Goal: Obtain resource: Download file/media

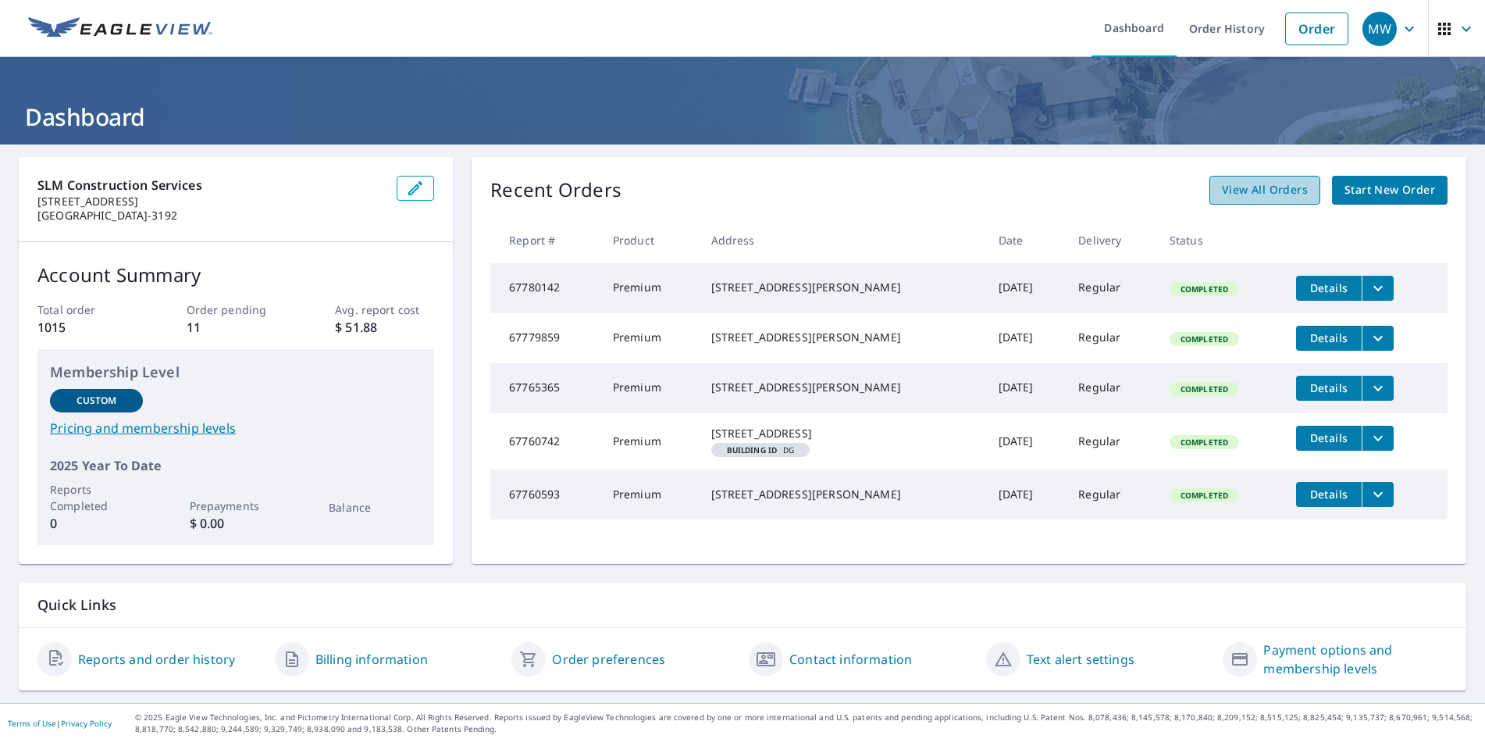
click at [1280, 187] on span "View All Orders" at bounding box center [1265, 190] width 86 height 20
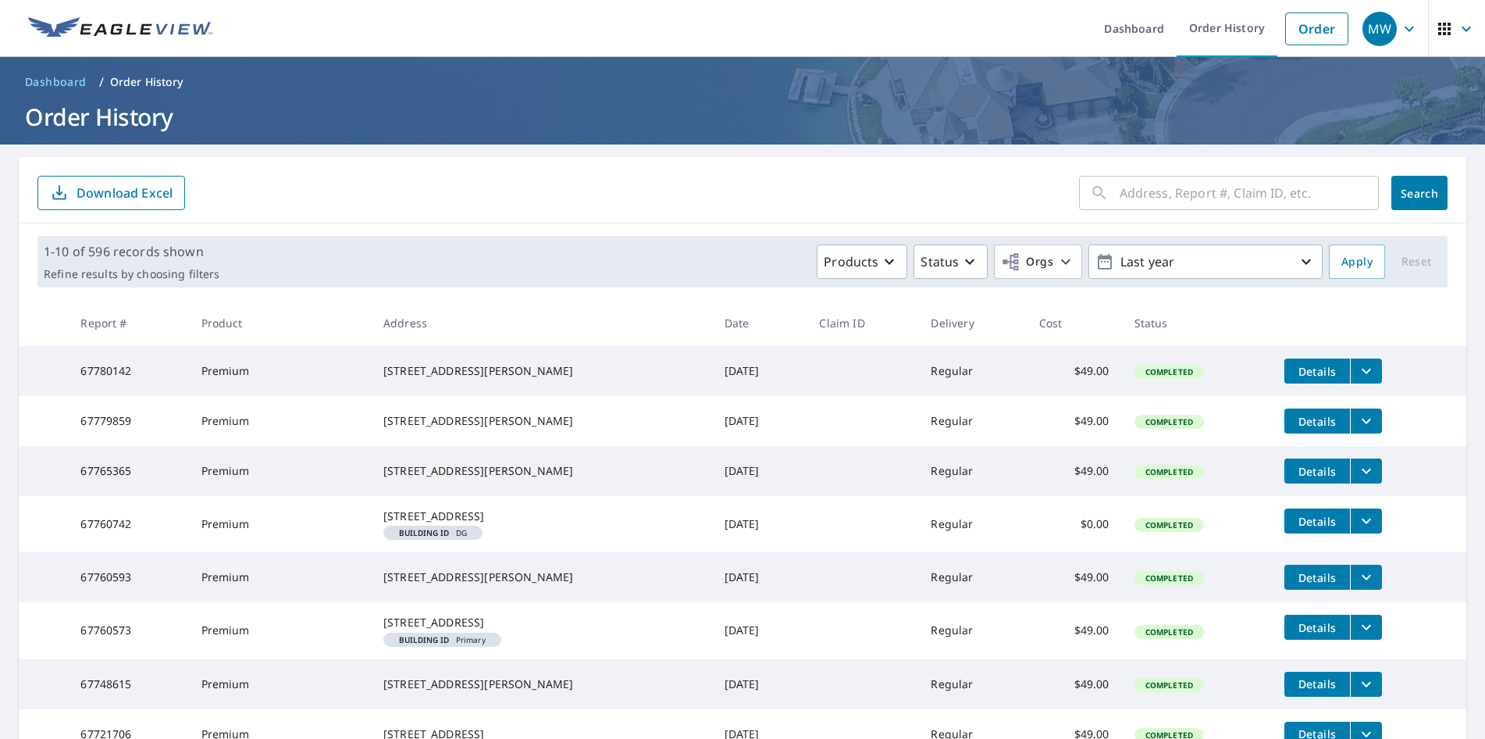
click at [1193, 191] on input "text" at bounding box center [1249, 193] width 259 height 44
type input "2106 [PERSON_NAME]"
click button "Search" at bounding box center [1419, 193] width 56 height 34
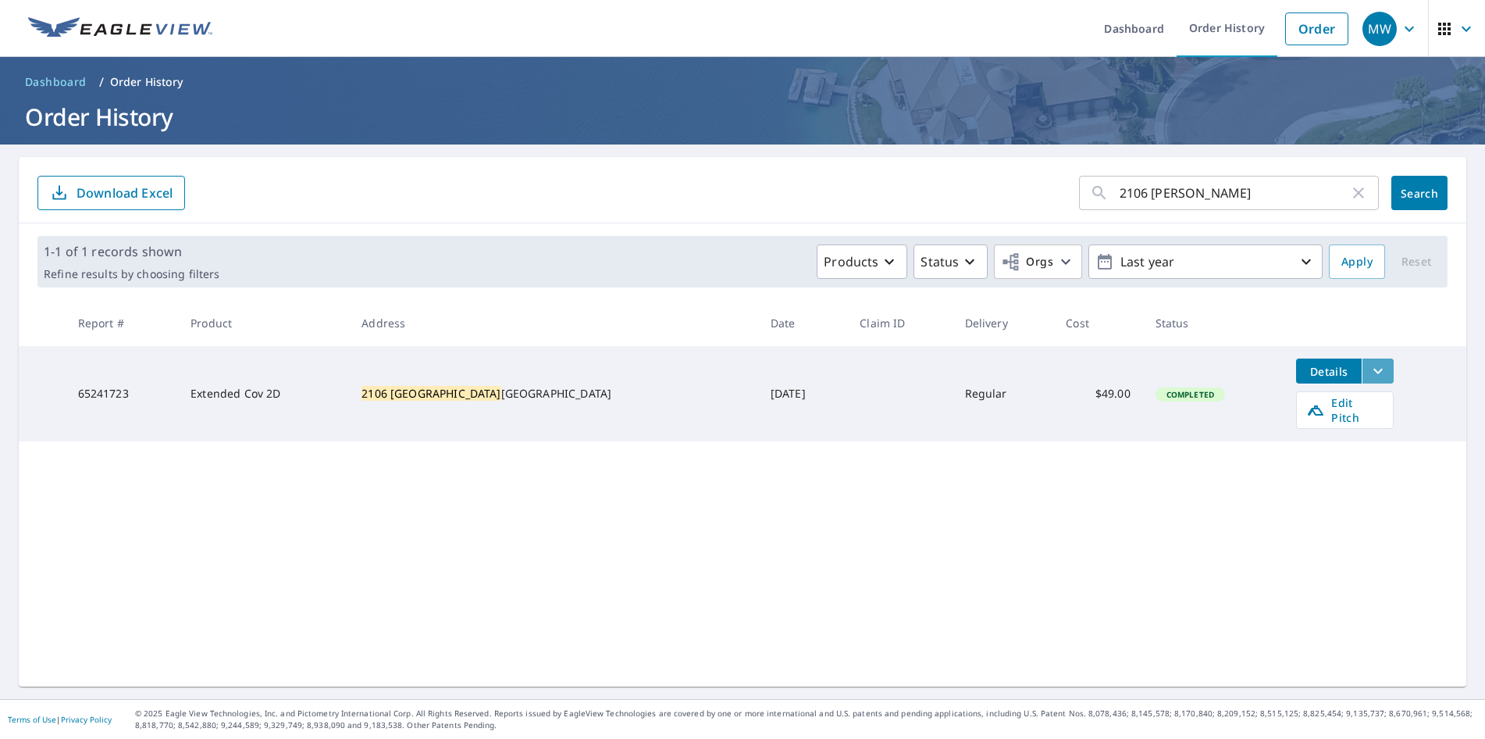
click at [1373, 372] on icon "filesDropdownBtn-65241723" at bounding box center [1377, 371] width 9 height 5
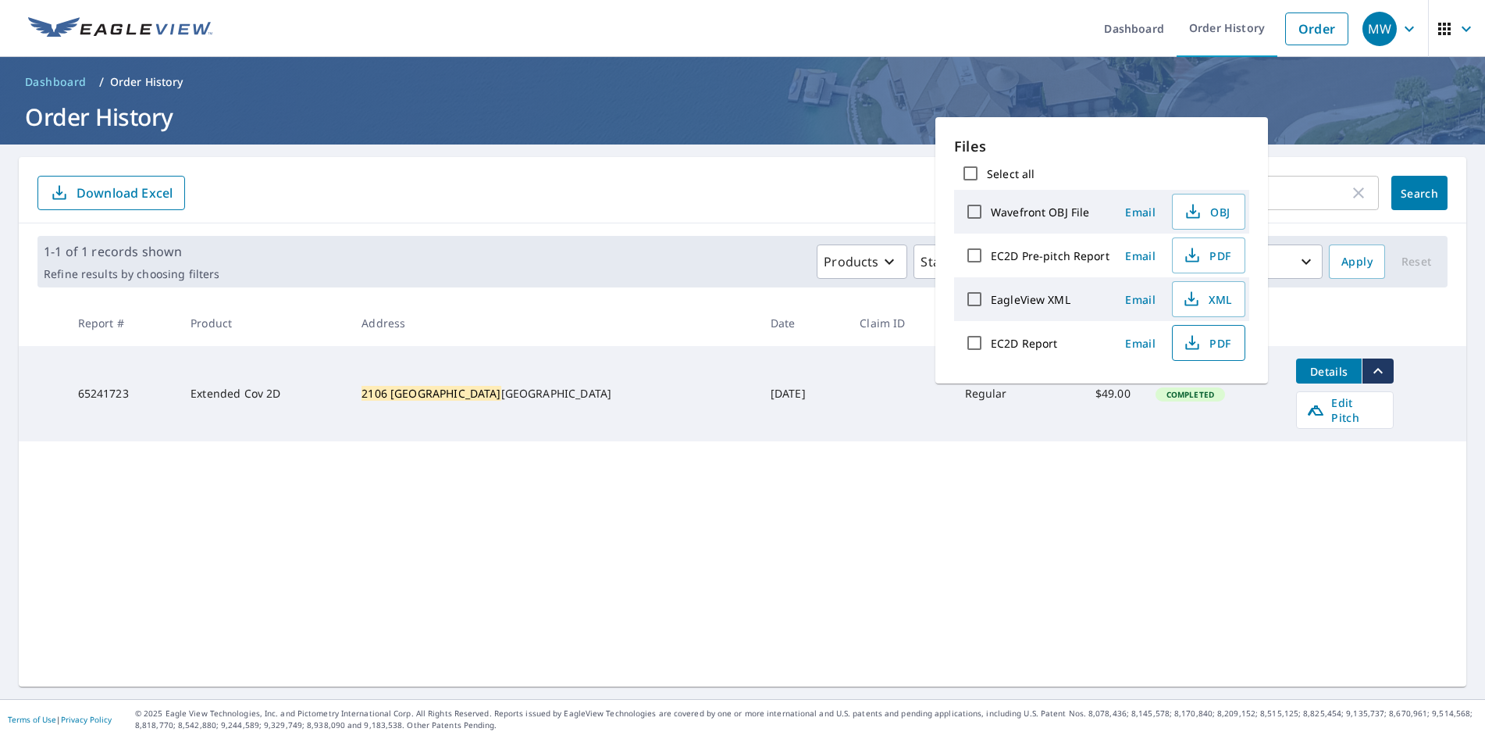
click at [1202, 341] on span "PDF" at bounding box center [1207, 342] width 50 height 19
click at [726, 218] on div "2106 [PERSON_NAME] ​ Search Download Excel" at bounding box center [743, 190] width 1448 height 66
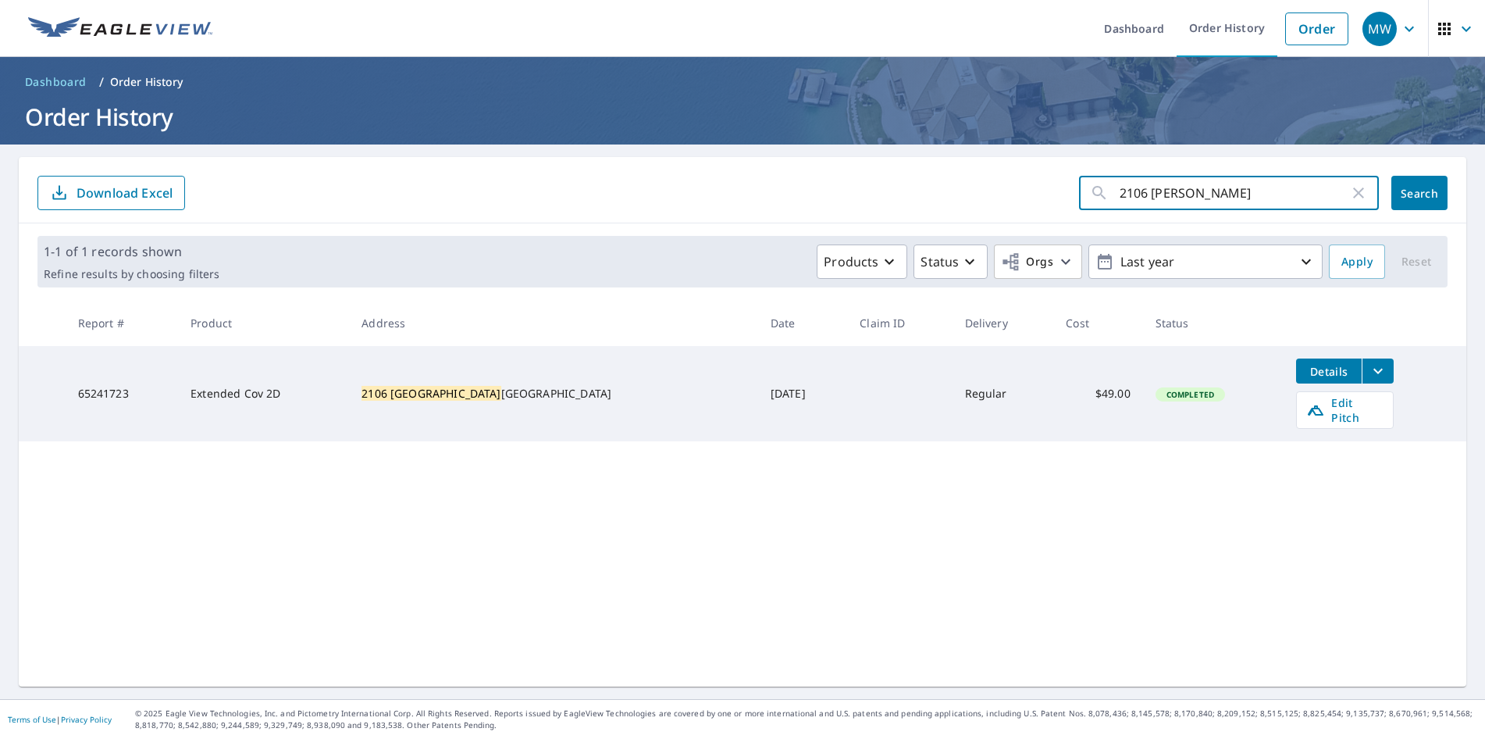
drag, startPoint x: 1249, startPoint y: 197, endPoint x: 1046, endPoint y: 207, distance: 204.0
click at [1120, 207] on input "2106 [PERSON_NAME]" at bounding box center [1235, 193] width 230 height 44
type input "[GEOGRAPHIC_DATA]"
click button "Search" at bounding box center [1419, 193] width 56 height 34
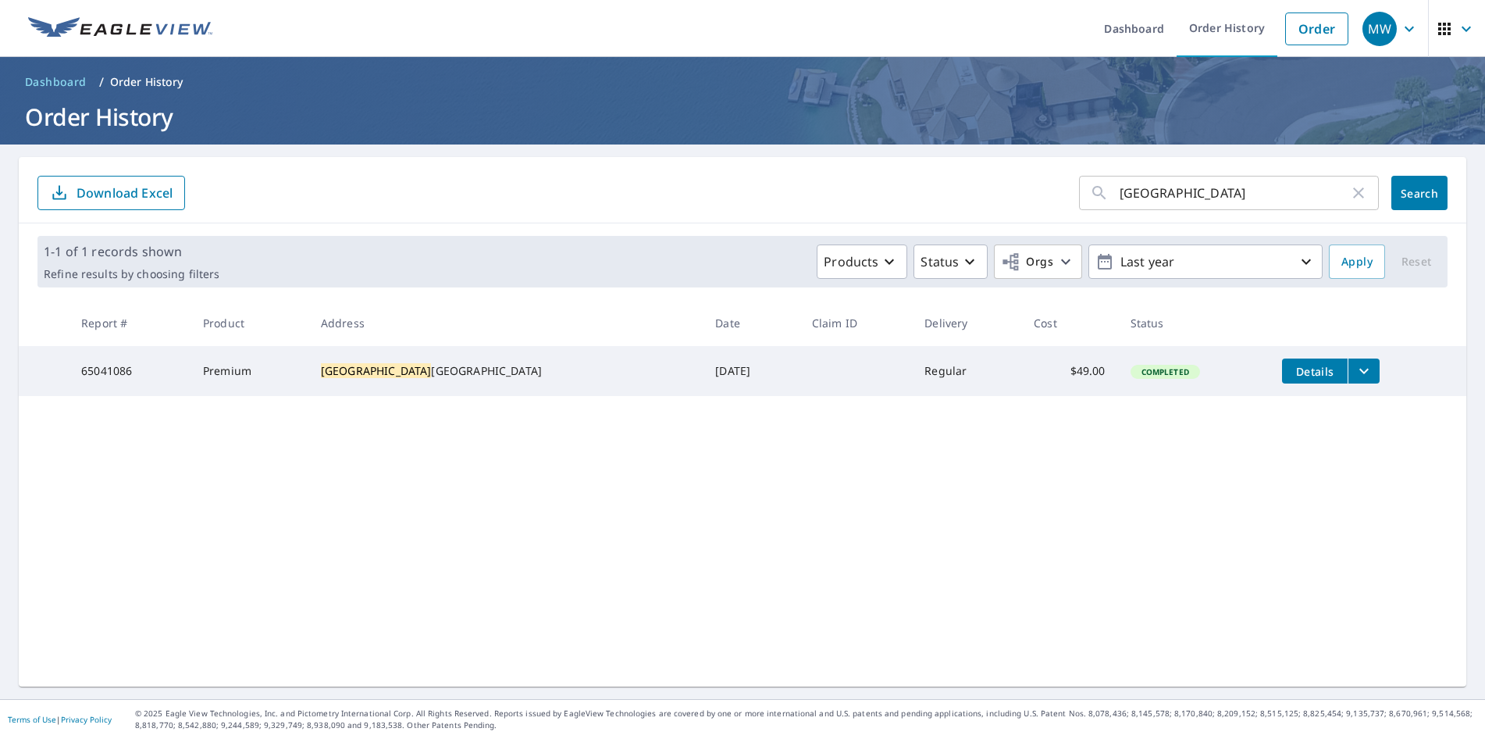
click at [1355, 366] on icon "filesDropdownBtn-65041086" at bounding box center [1364, 371] width 19 height 19
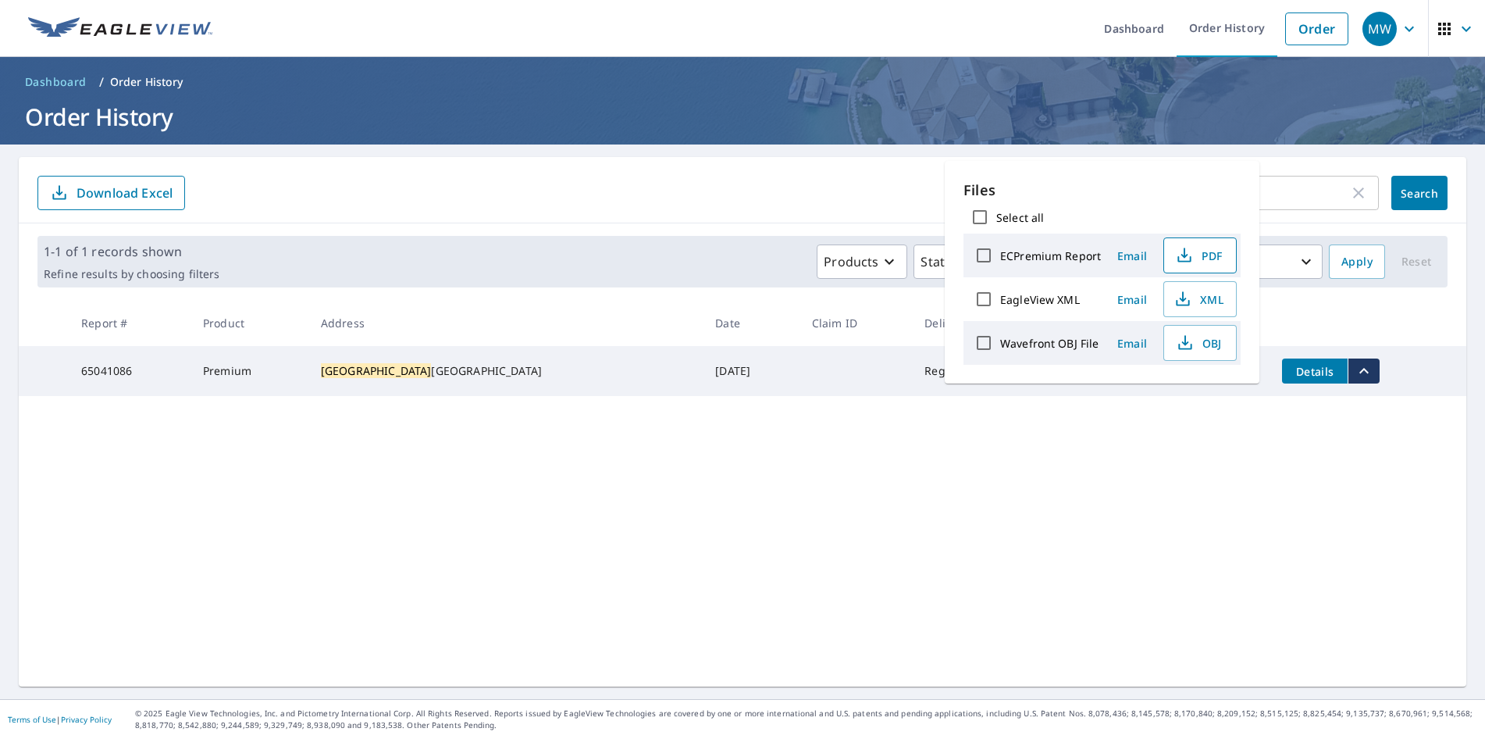
click at [1199, 259] on span "PDF" at bounding box center [1199, 255] width 50 height 19
click at [682, 415] on div "3539 dry creek ​ Search Download Excel 1-1 of 1 records shown Refine results by…" at bounding box center [743, 421] width 1448 height 529
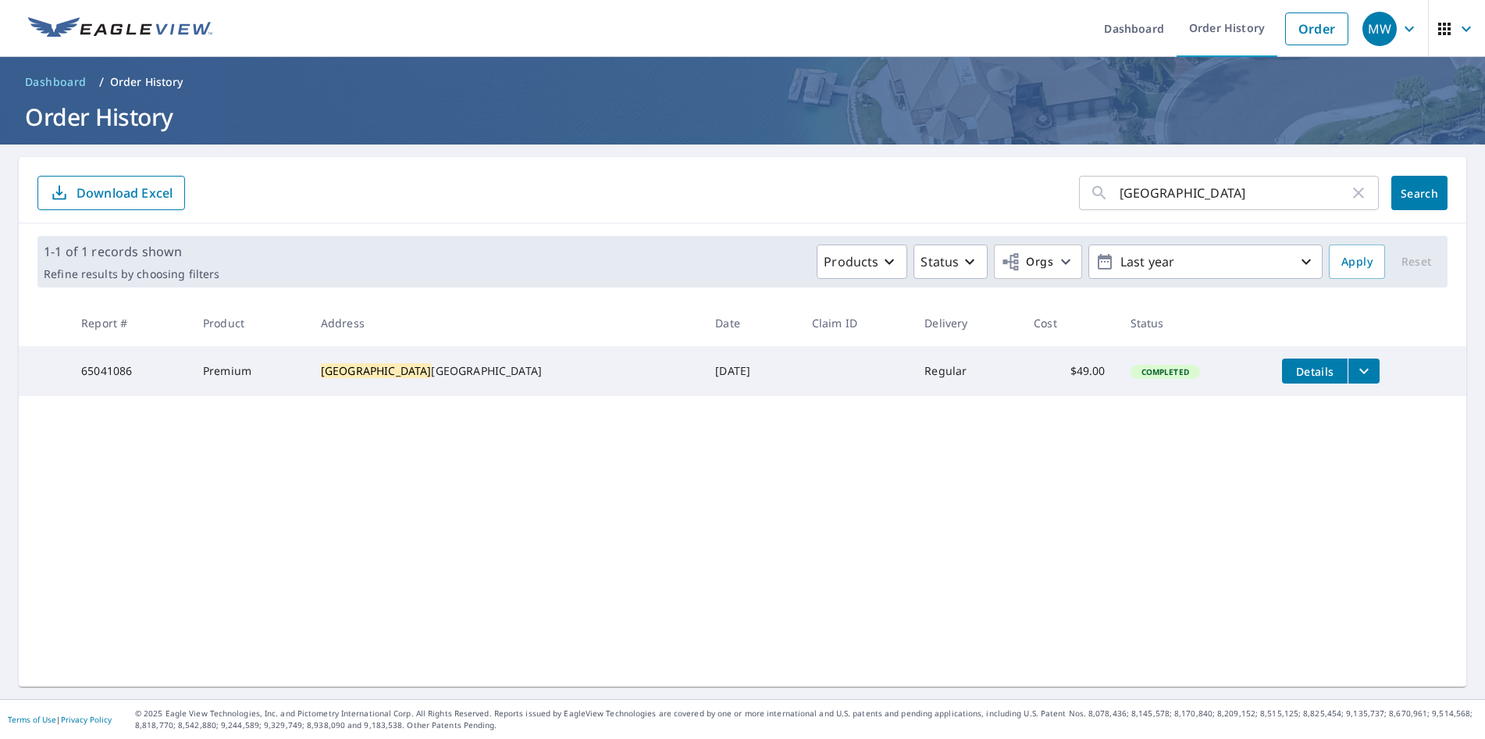
click at [1191, 195] on input "[GEOGRAPHIC_DATA]" at bounding box center [1235, 193] width 230 height 44
drag, startPoint x: 1236, startPoint y: 189, endPoint x: 1080, endPoint y: 190, distance: 156.2
click at [1120, 190] on input "[GEOGRAPHIC_DATA]" at bounding box center [1235, 193] width 230 height 44
type input "5919"
click button "Search" at bounding box center [1419, 193] width 56 height 34
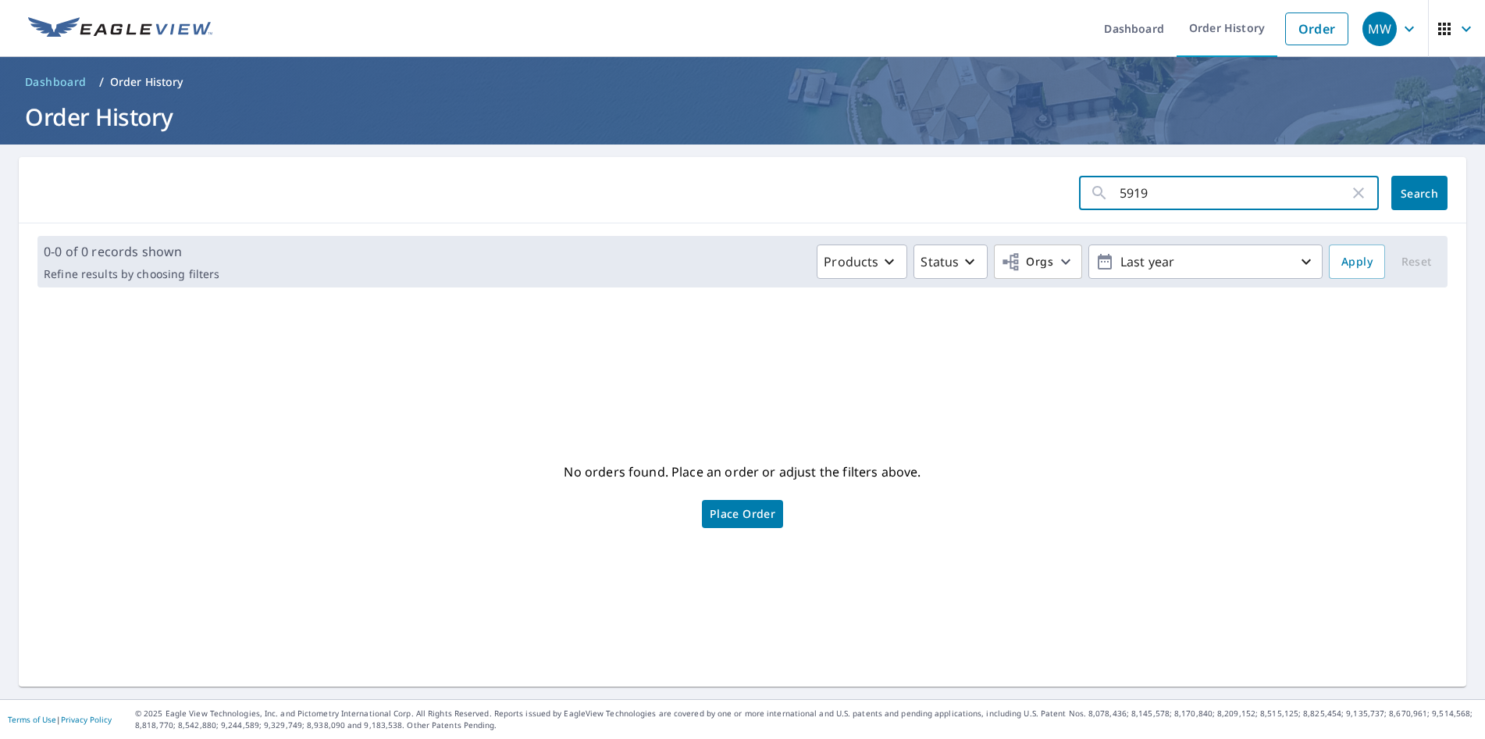
drag, startPoint x: 1224, startPoint y: 202, endPoint x: 1048, endPoint y: 195, distance: 176.6
click at [1120, 195] on input "5919" at bounding box center [1235, 193] width 230 height 44
type input "1102"
click button "Search" at bounding box center [1419, 193] width 56 height 34
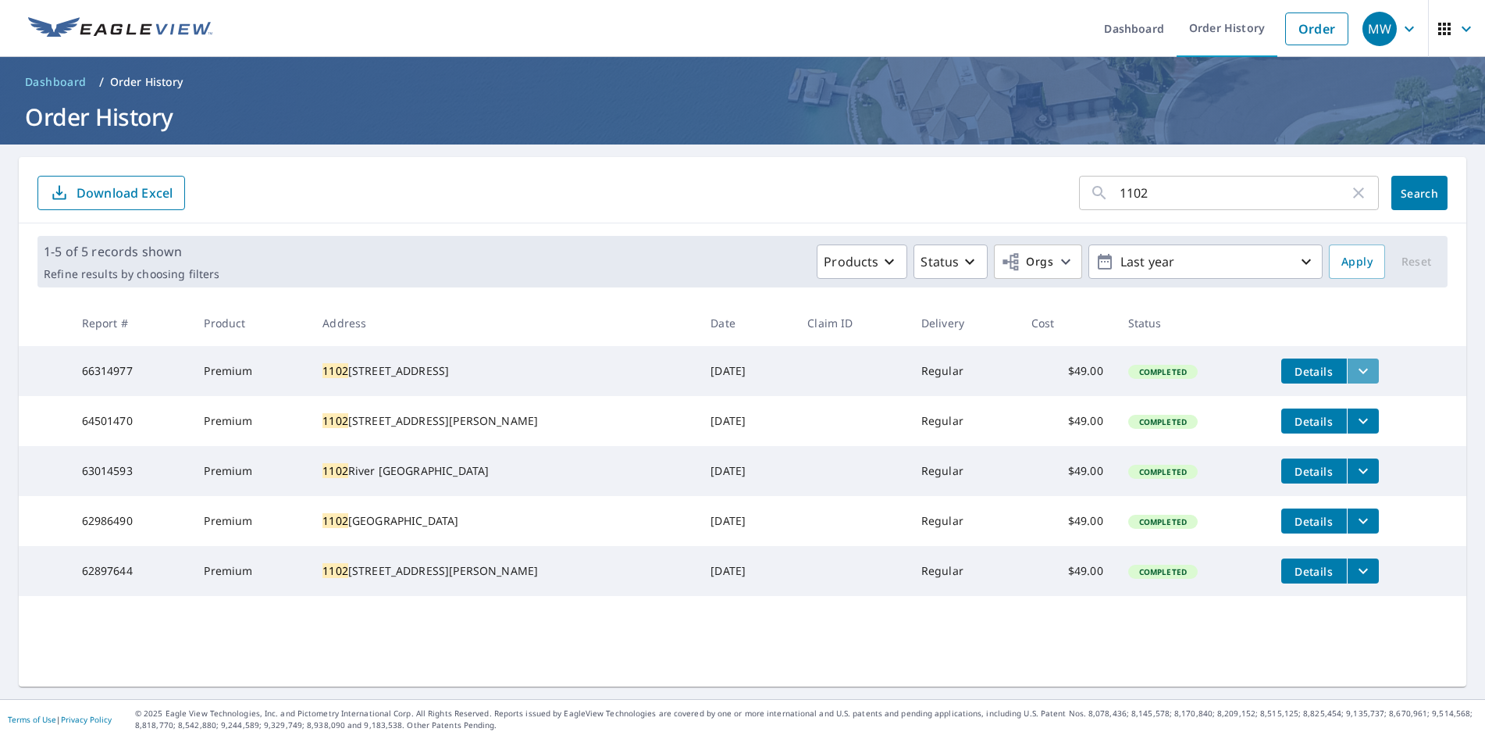
click at [1354, 369] on icon "filesDropdownBtn-66314977" at bounding box center [1363, 371] width 19 height 19
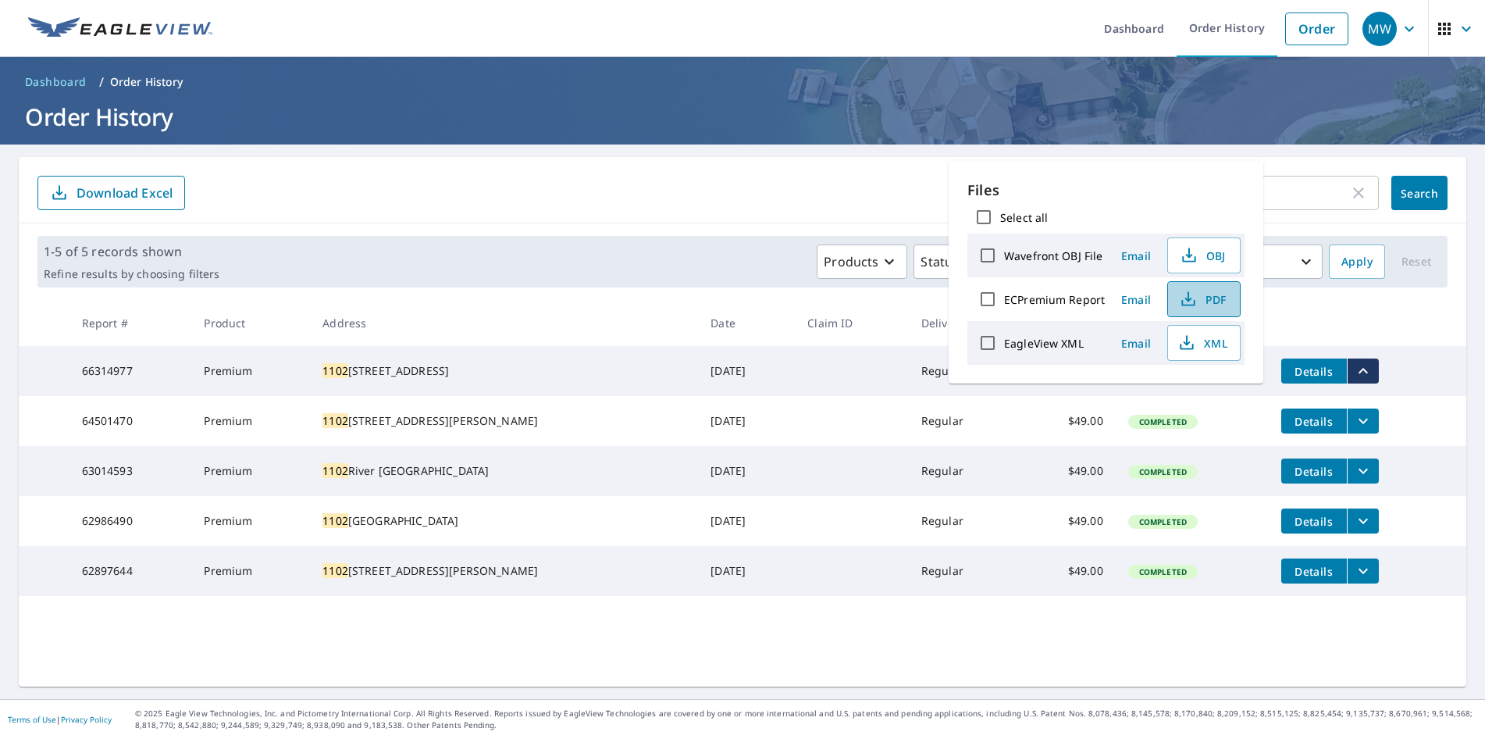
click at [1218, 300] on span "PDF" at bounding box center [1202, 299] width 50 height 19
click at [666, 273] on div "Products Status Orgs Last year" at bounding box center [774, 261] width 1097 height 34
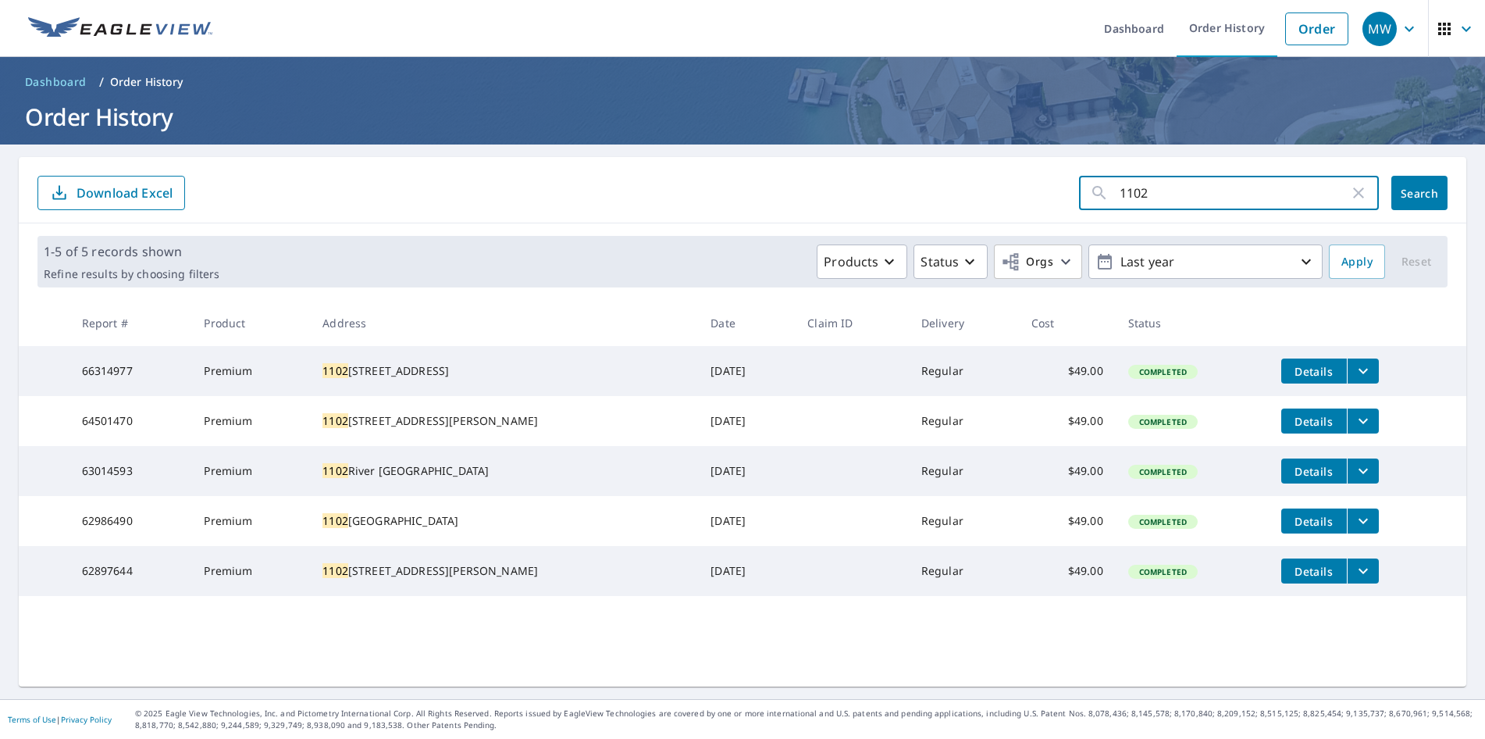
click at [1169, 190] on input "1102" at bounding box center [1235, 193] width 230 height 44
drag, startPoint x: 1169, startPoint y: 190, endPoint x: 1069, endPoint y: 192, distance: 100.0
click at [1120, 192] on input "1102" at bounding box center [1235, 193] width 230 height 44
type input "3626"
click button "Search" at bounding box center [1419, 193] width 56 height 34
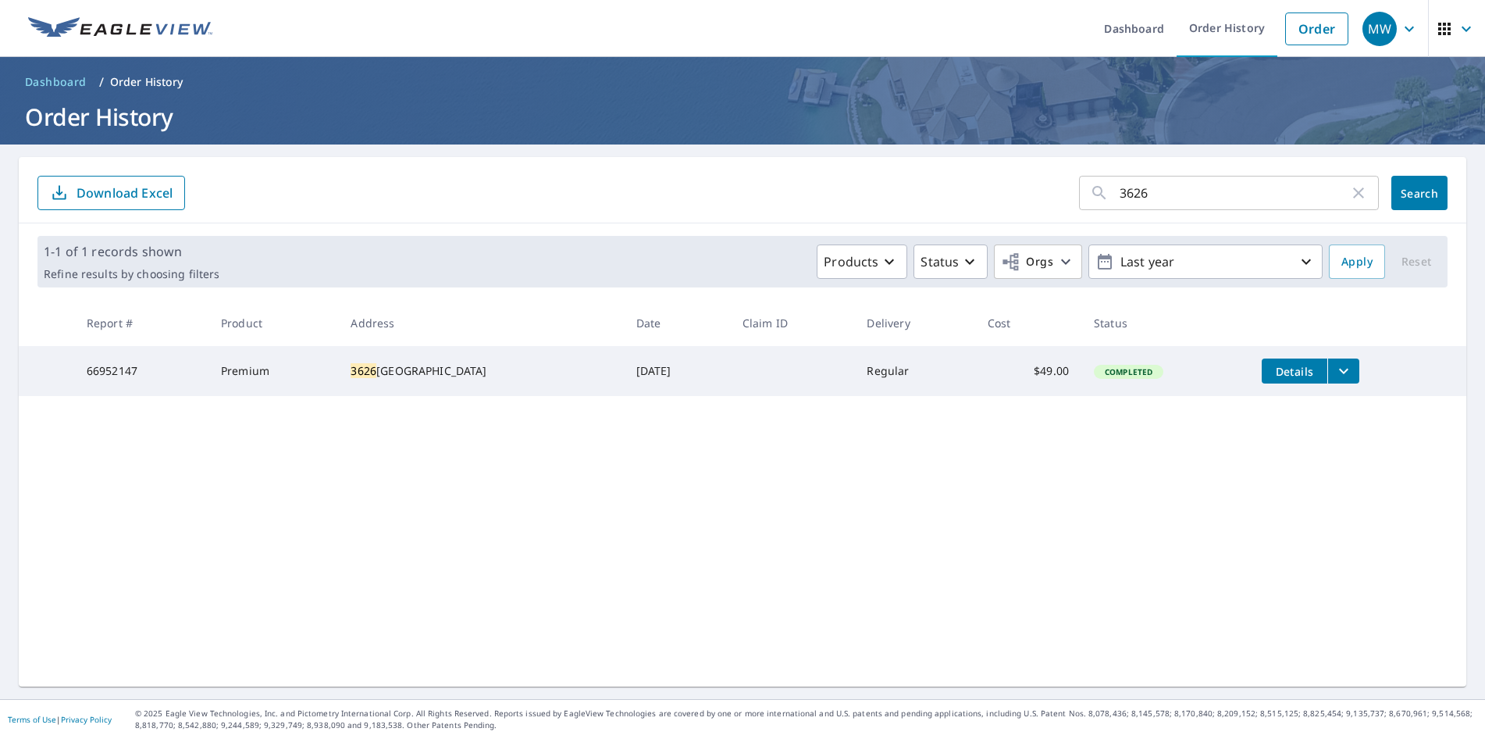
click at [1352, 374] on button "filesDropdownBtn-66952147" at bounding box center [1343, 370] width 32 height 25
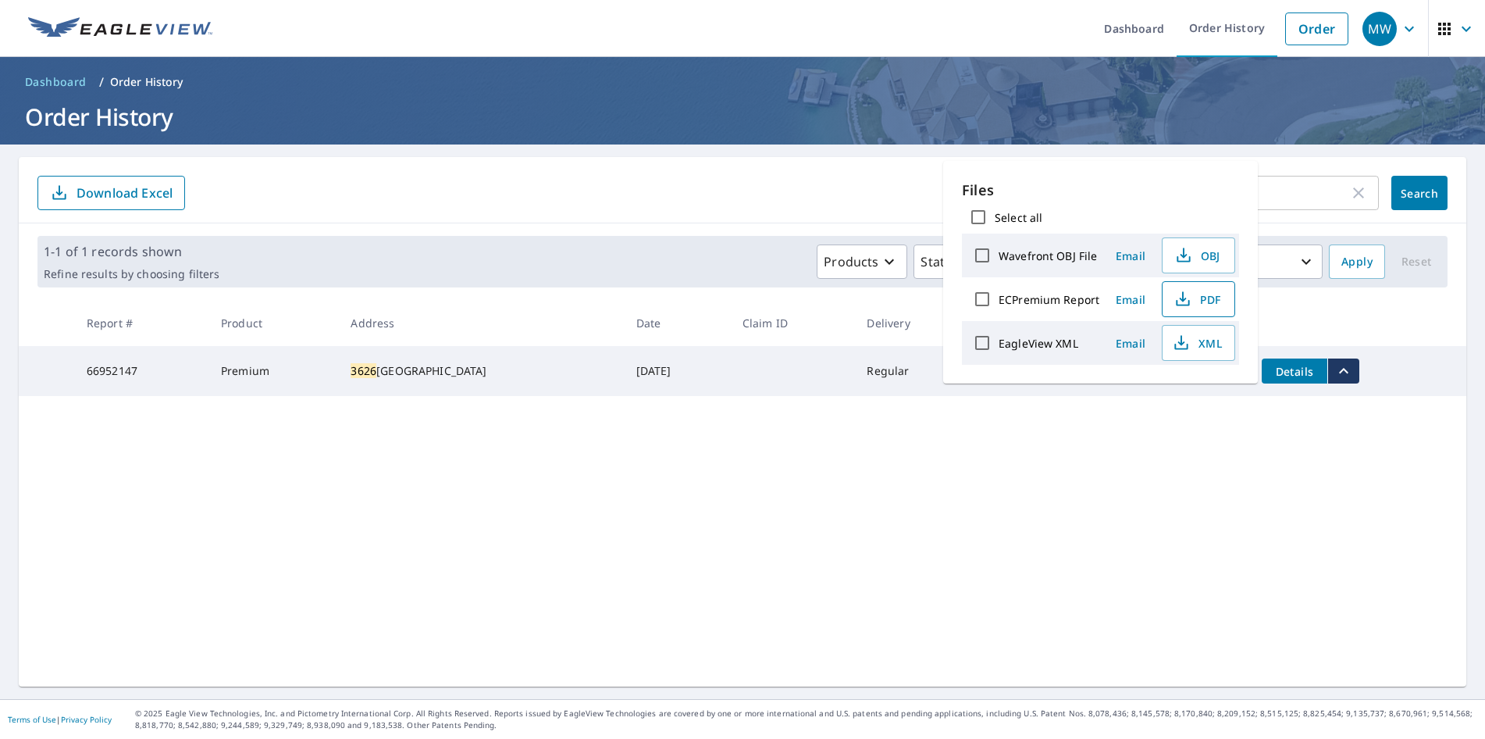
click at [1199, 301] on span "PDF" at bounding box center [1197, 299] width 50 height 19
